Goal: Information Seeking & Learning: Learn about a topic

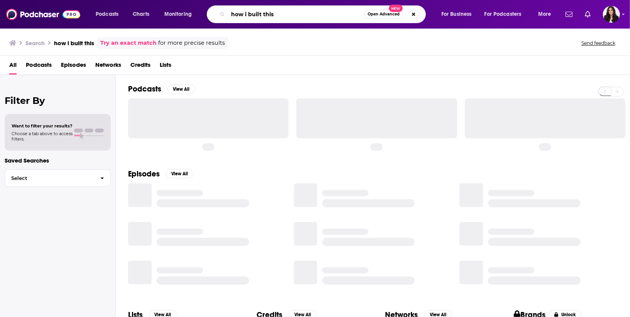
drag, startPoint x: 281, startPoint y: 12, endPoint x: 170, endPoint y: 5, distance: 111.2
click at [170, 5] on div "Podcasts Charts Monitoring how i built this Open Advanced New For Business For …" at bounding box center [324, 14] width 468 height 18
type input "music saved me"
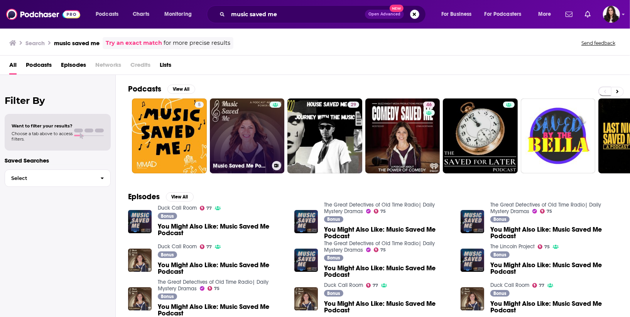
click at [248, 143] on link "Music Saved Me Podcast" at bounding box center [247, 135] width 75 height 75
